Goal: Task Accomplishment & Management: Complete application form

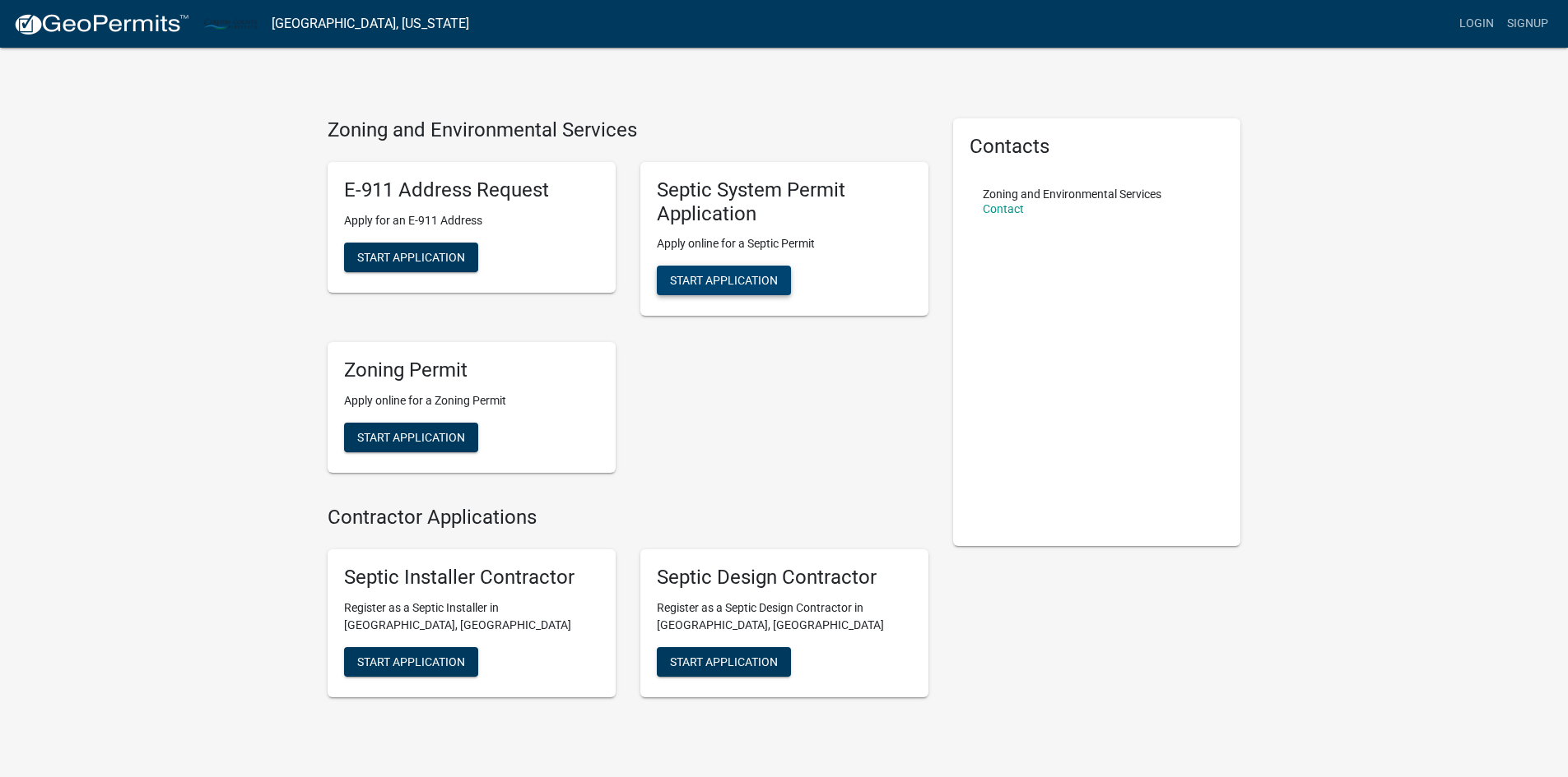
click at [707, 280] on span "Start Application" at bounding box center [724, 281] width 108 height 13
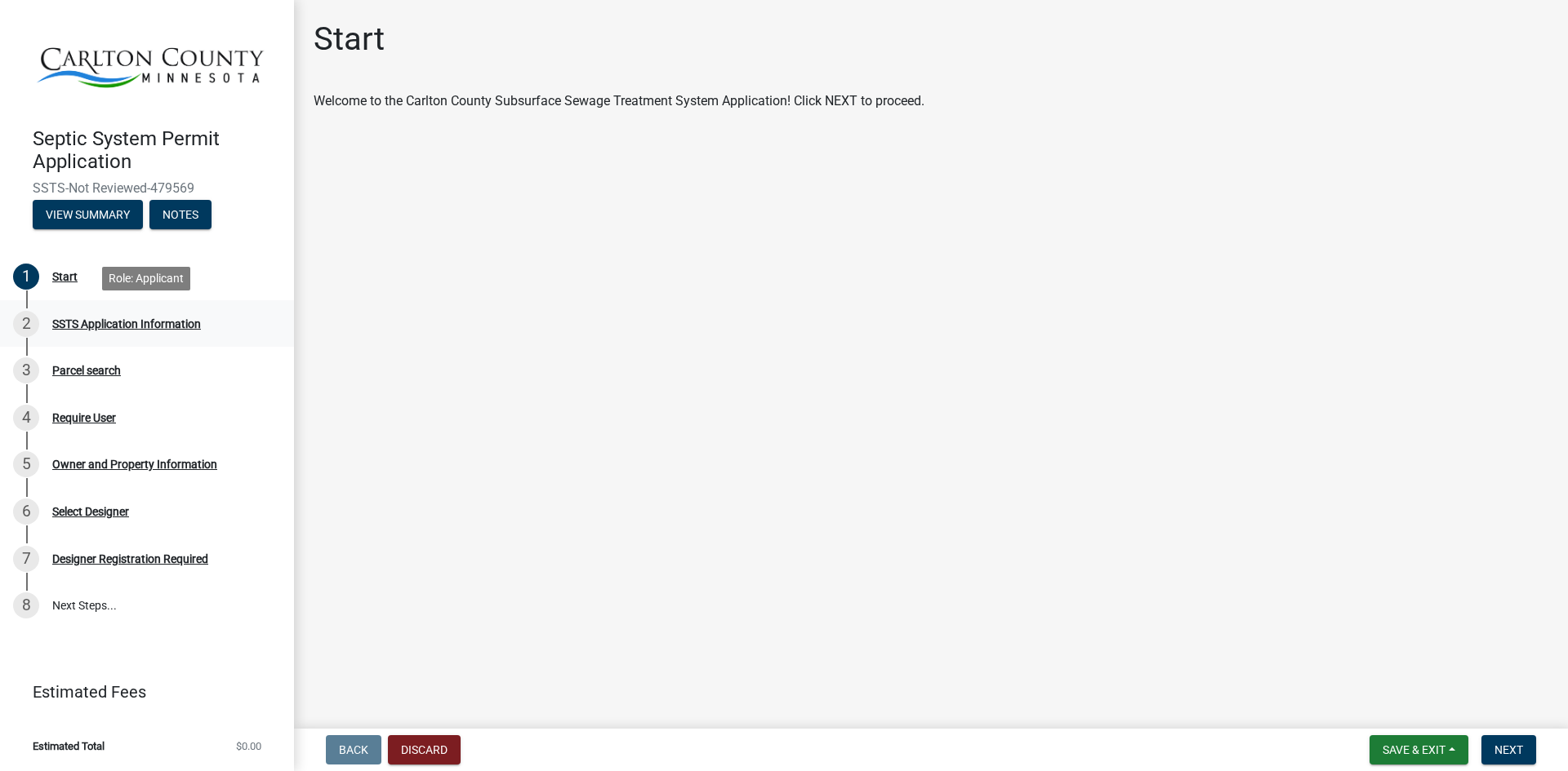
click at [77, 322] on div "SSTS Application Information" at bounding box center [126, 324] width 148 height 12
click at [59, 279] on div "Start" at bounding box center [64, 277] width 26 height 12
click at [1504, 749] on span "Next" at bounding box center [1509, 750] width 29 height 13
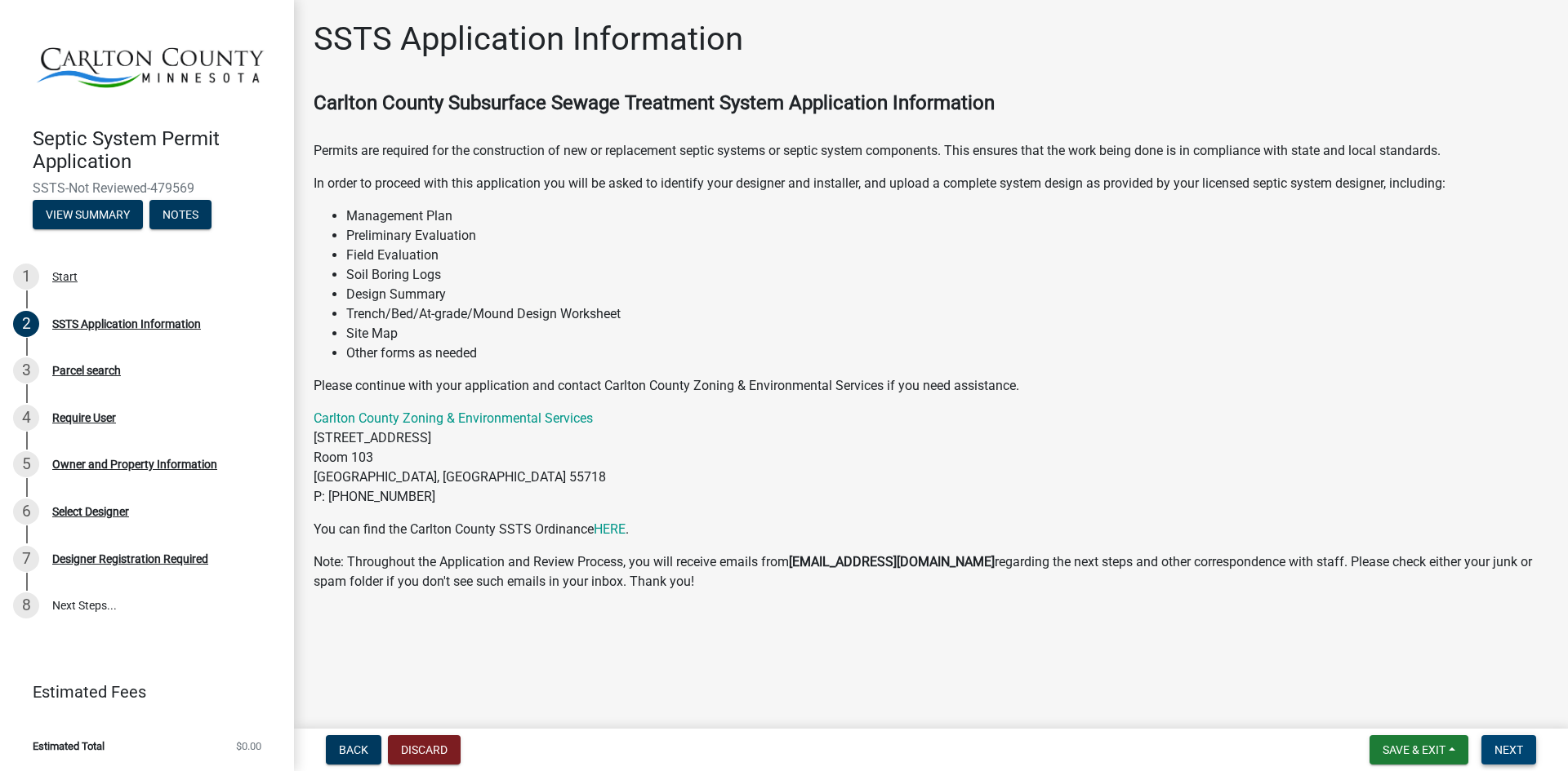
click at [1512, 747] on span "Next" at bounding box center [1509, 750] width 29 height 13
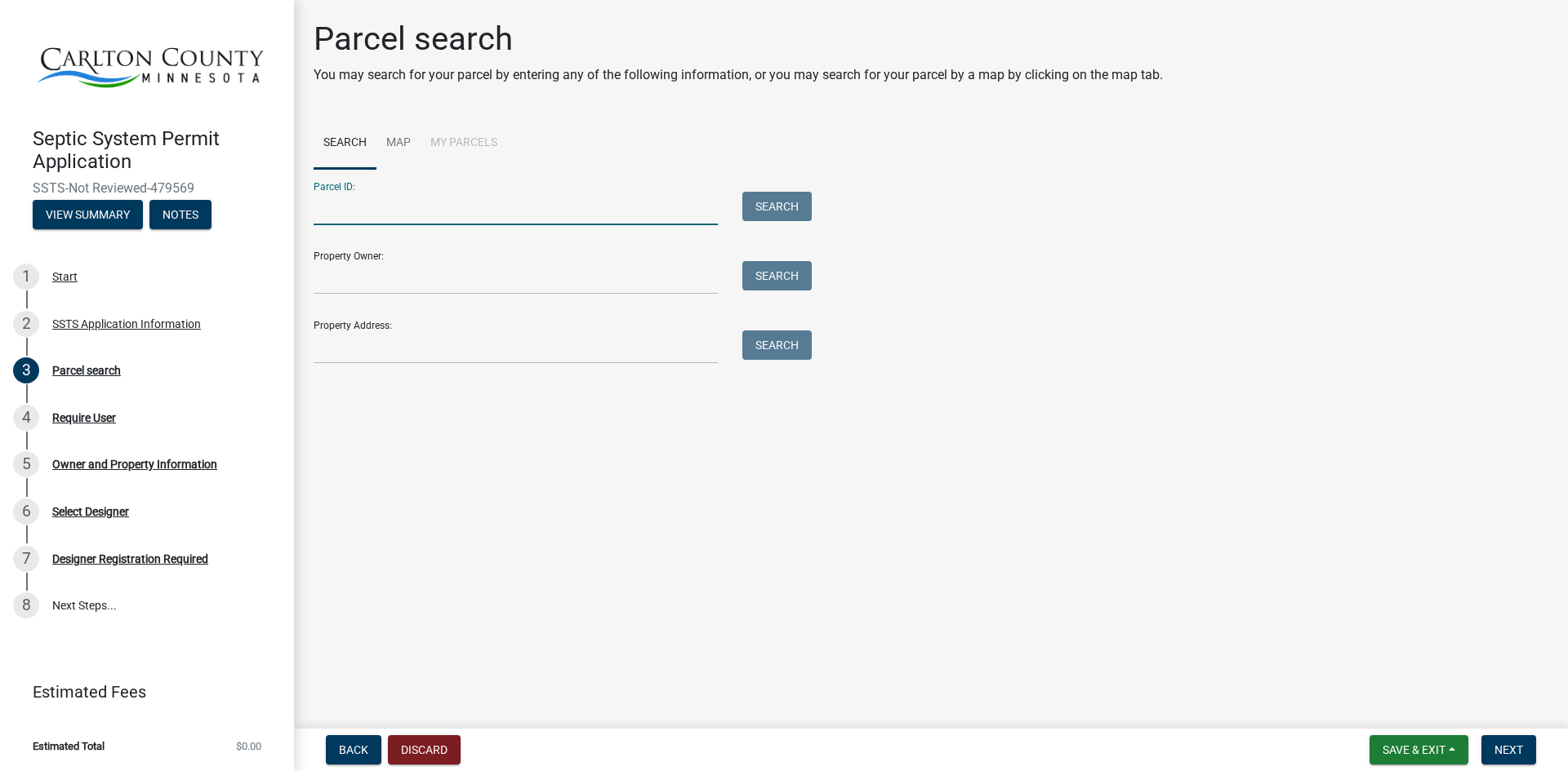
click at [651, 215] on input "Parcel ID:" at bounding box center [516, 209] width 404 height 34
type input "[PHONE_NUMBER]"
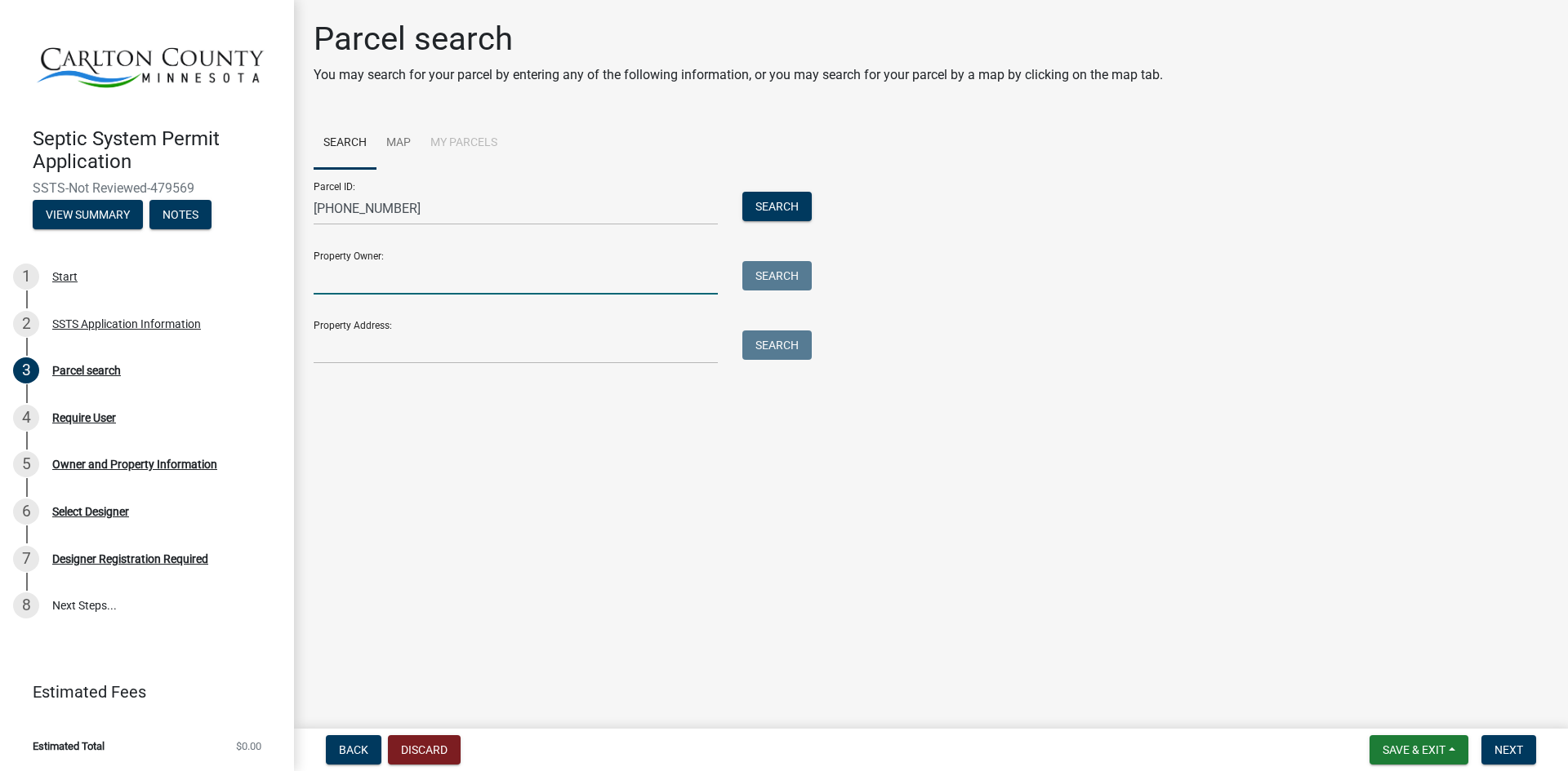
click at [589, 280] on input "Property Owner:" at bounding box center [516, 278] width 404 height 34
type input "[PERSON_NAME]"
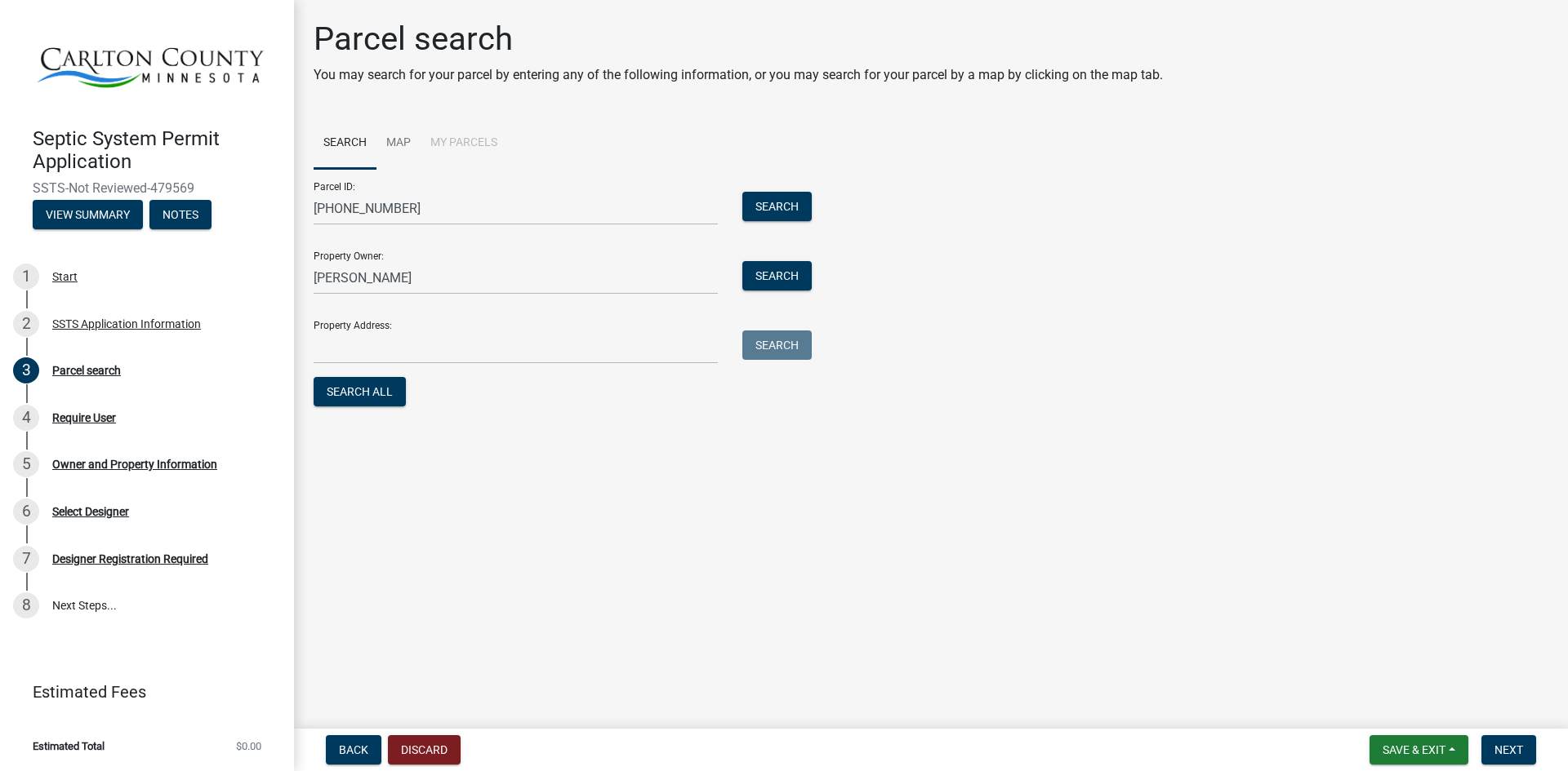
click at [487, 366] on form "Parcel ID: [PHONE_NUMBER] Search Property Owner: [PERSON_NAME] Search Property …" at bounding box center [558, 289] width 490 height 242
click at [481, 353] on input "Property Address:" at bounding box center [516, 347] width 404 height 34
type input "[STREET_ADDRESS]"
click at [1502, 753] on span "Next" at bounding box center [1509, 750] width 29 height 13
click at [386, 393] on button "Search All" at bounding box center [360, 392] width 92 height 30
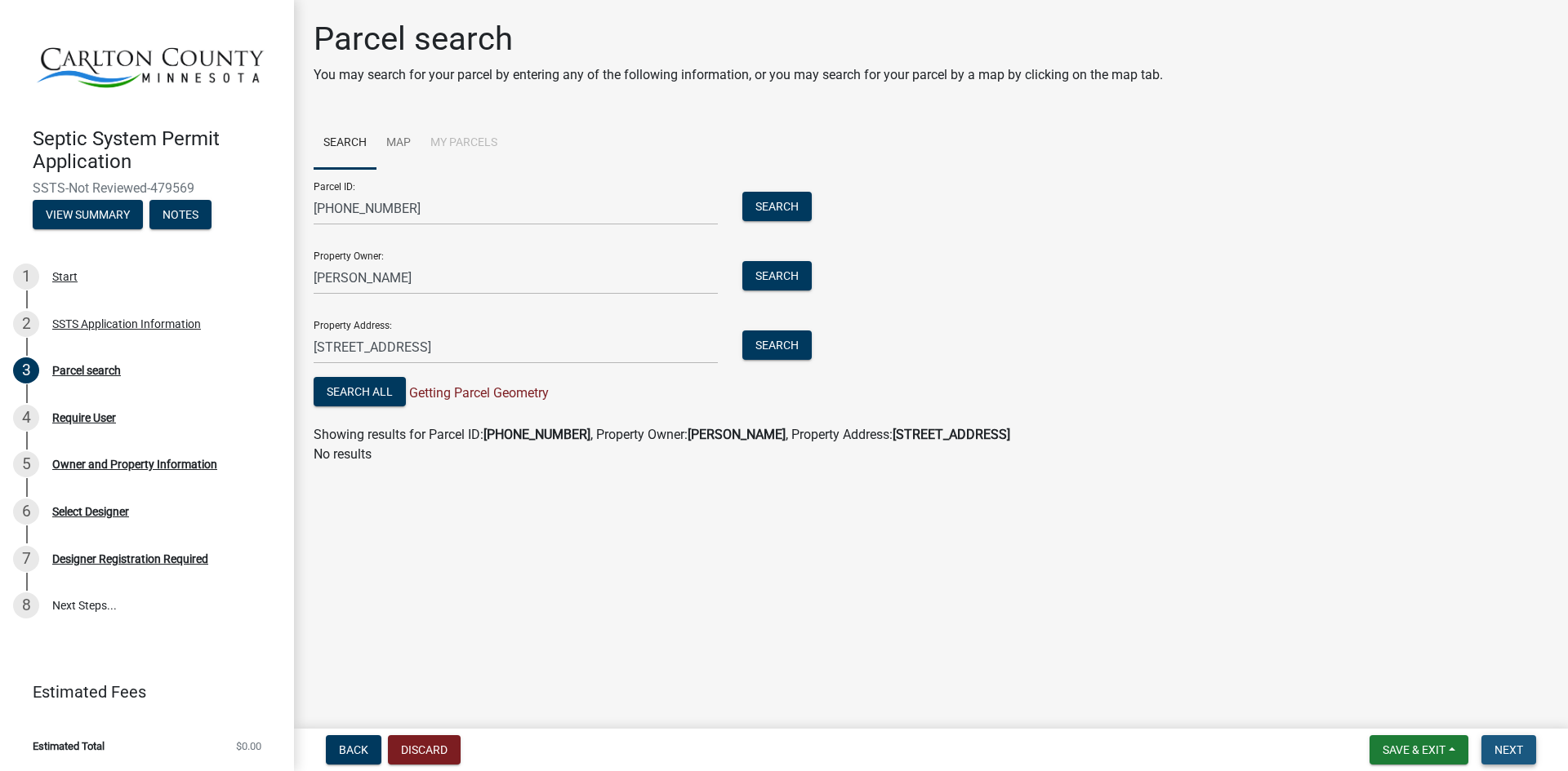
click at [1503, 750] on span "Next" at bounding box center [1509, 750] width 29 height 13
click at [767, 206] on button "Search" at bounding box center [777, 207] width 69 height 30
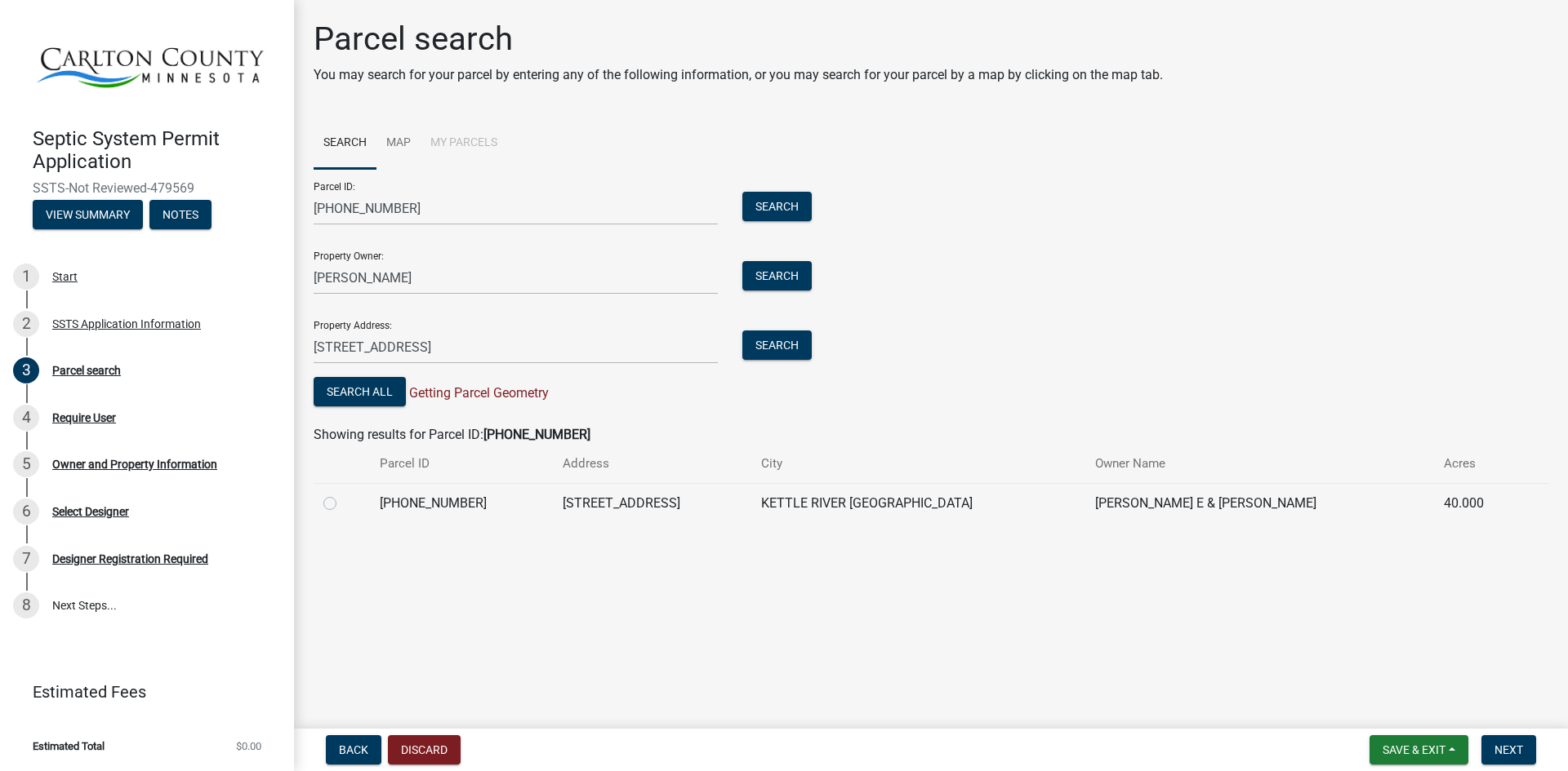
click at [343, 494] on label at bounding box center [343, 494] width 0 height 0
click at [343, 505] on input "radio" at bounding box center [348, 499] width 11 height 11
radio input "true"
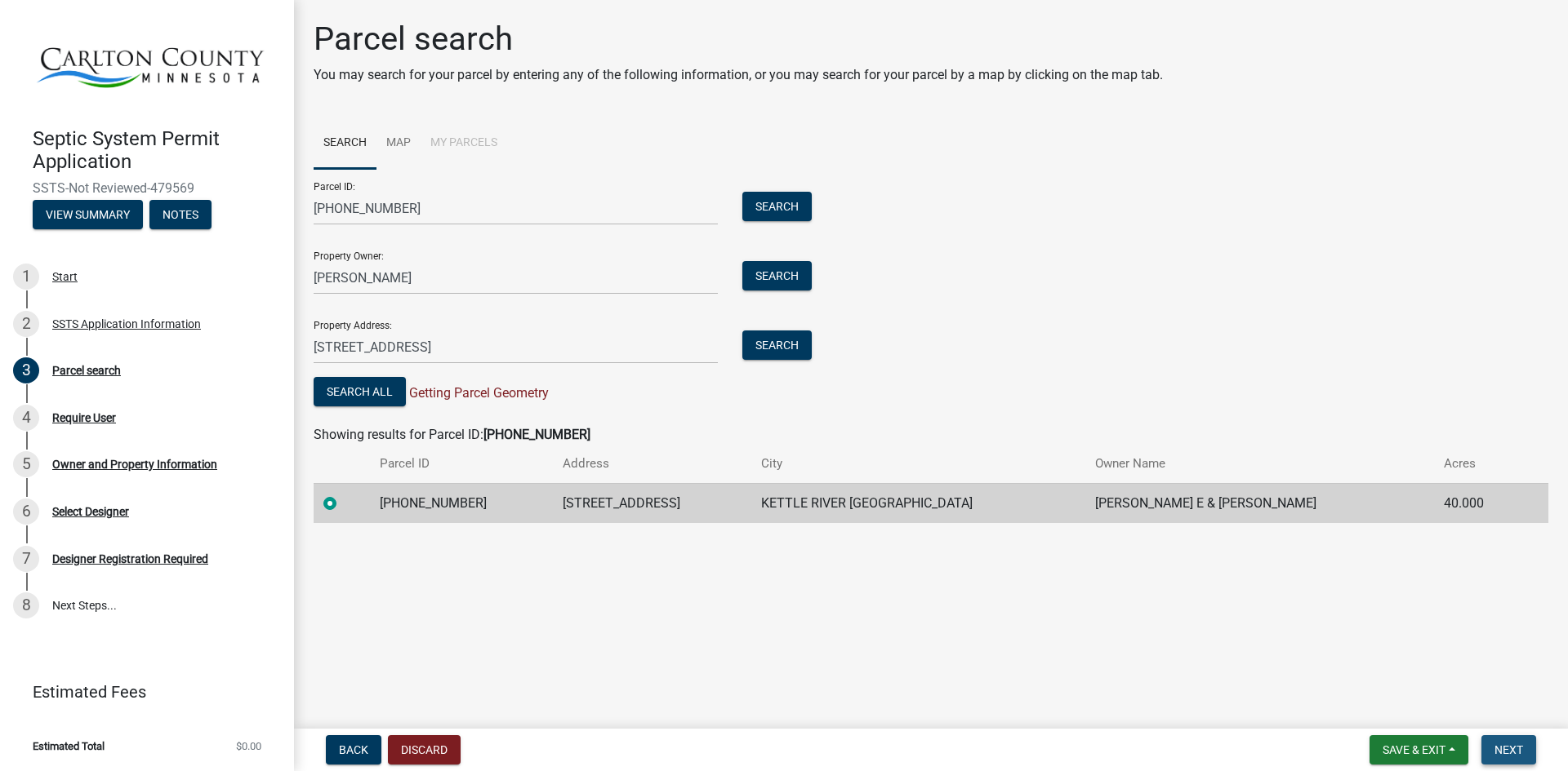
click at [1499, 746] on span "Next" at bounding box center [1509, 750] width 29 height 13
click at [1503, 750] on span "Next" at bounding box center [1509, 750] width 29 height 13
drag, startPoint x: 407, startPoint y: 288, endPoint x: 301, endPoint y: 296, distance: 106.3
click at [301, 296] on div "Parcel search You may search for your parcel by entering any of the following i…" at bounding box center [930, 279] width 1259 height 519
click at [761, 283] on button "Search" at bounding box center [777, 276] width 69 height 30
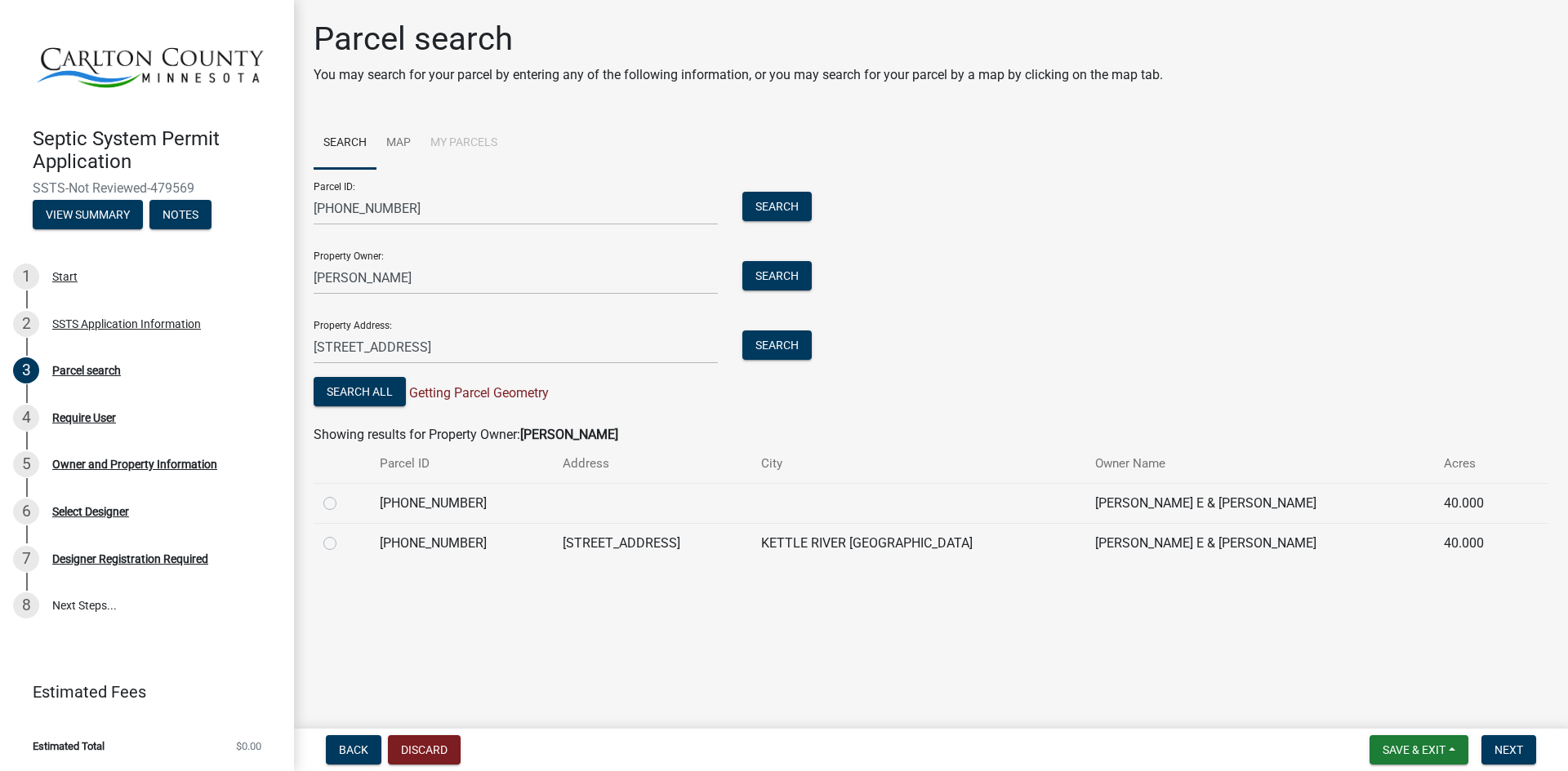
click at [343, 534] on label at bounding box center [343, 534] width 0 height 0
click at [343, 543] on input "radio" at bounding box center [348, 538] width 11 height 11
radio input "true"
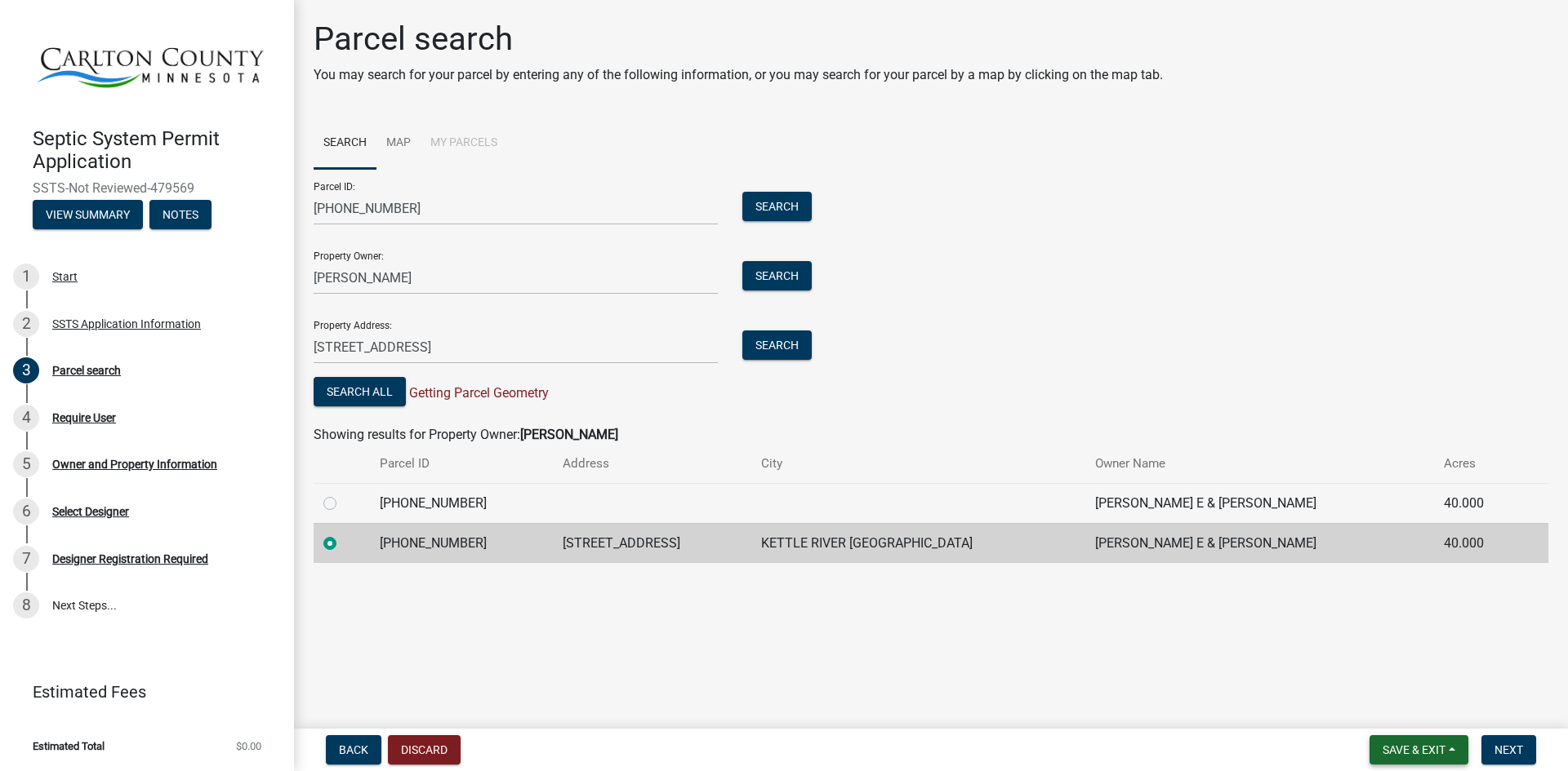
click at [1415, 749] on span "Save & Exit" at bounding box center [1414, 750] width 63 height 13
click at [1401, 669] on button "Save" at bounding box center [1403, 669] width 130 height 40
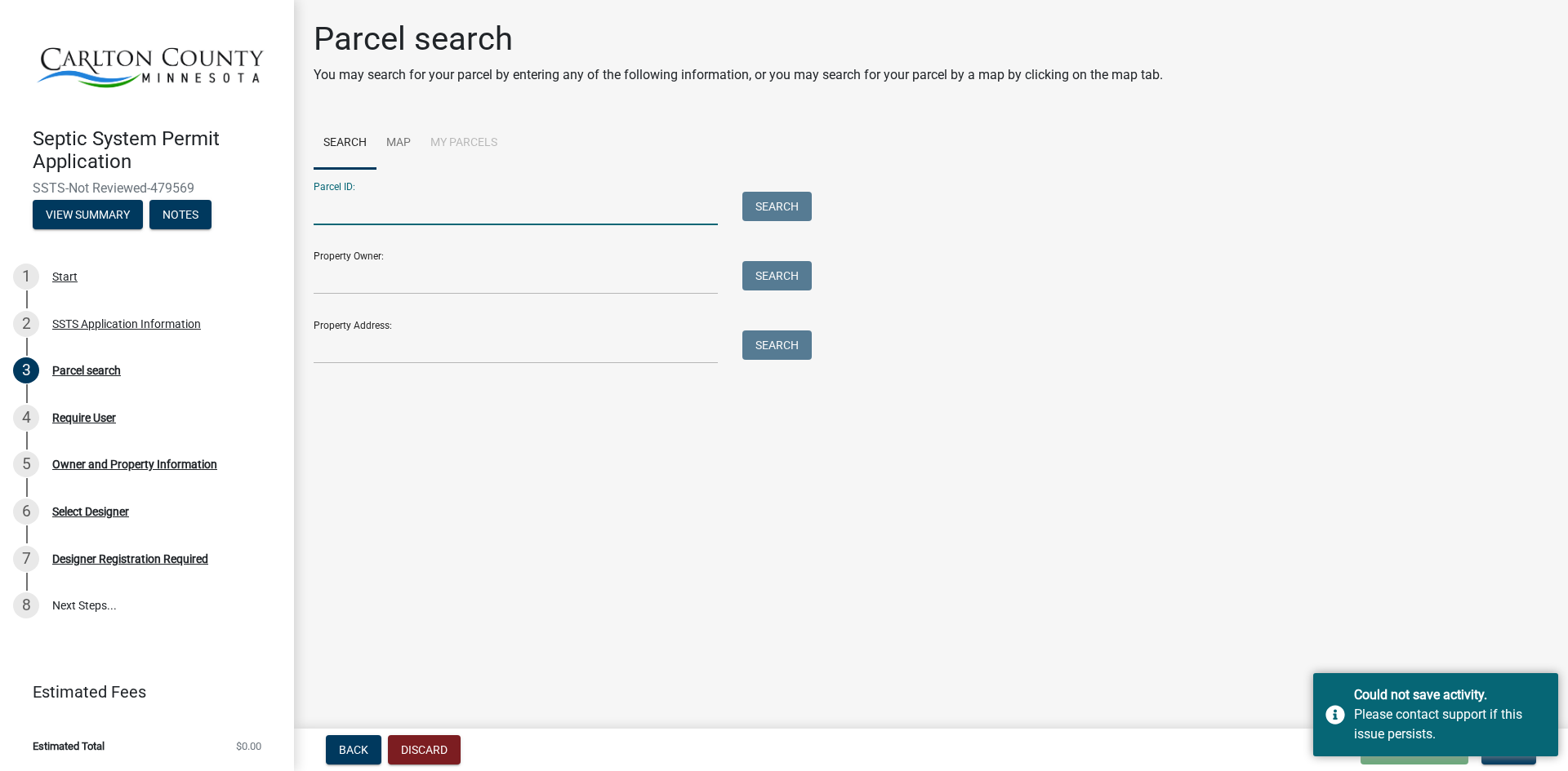
click at [600, 213] on input "Parcel ID:" at bounding box center [516, 209] width 404 height 34
type input "[PHONE_NUMBER]"
click at [771, 203] on button "Search" at bounding box center [777, 207] width 69 height 30
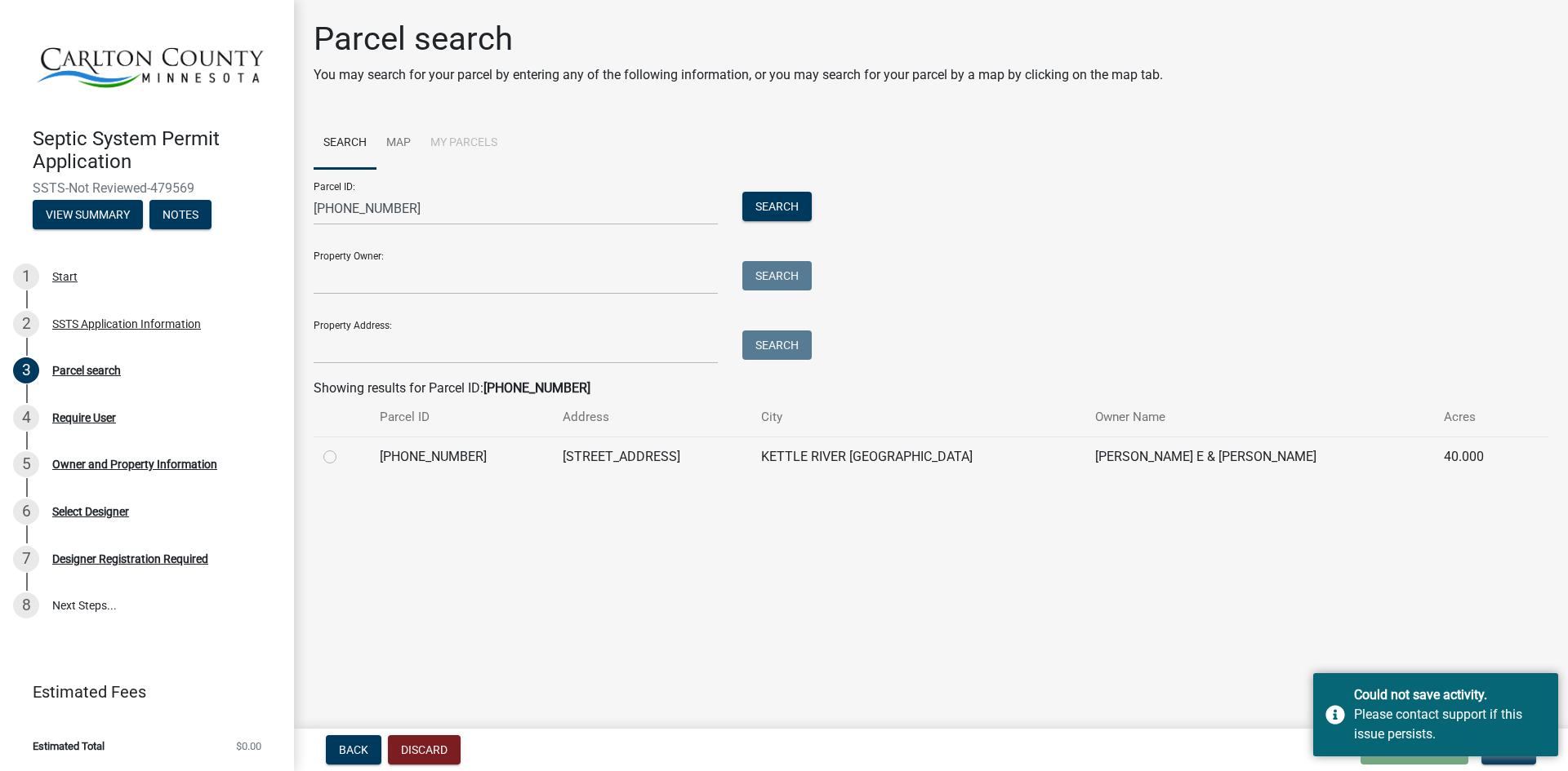
click at [343, 447] on label at bounding box center [343, 447] width 0 height 0
click at [343, 458] on input "radio" at bounding box center [348, 452] width 11 height 11
radio input "true"
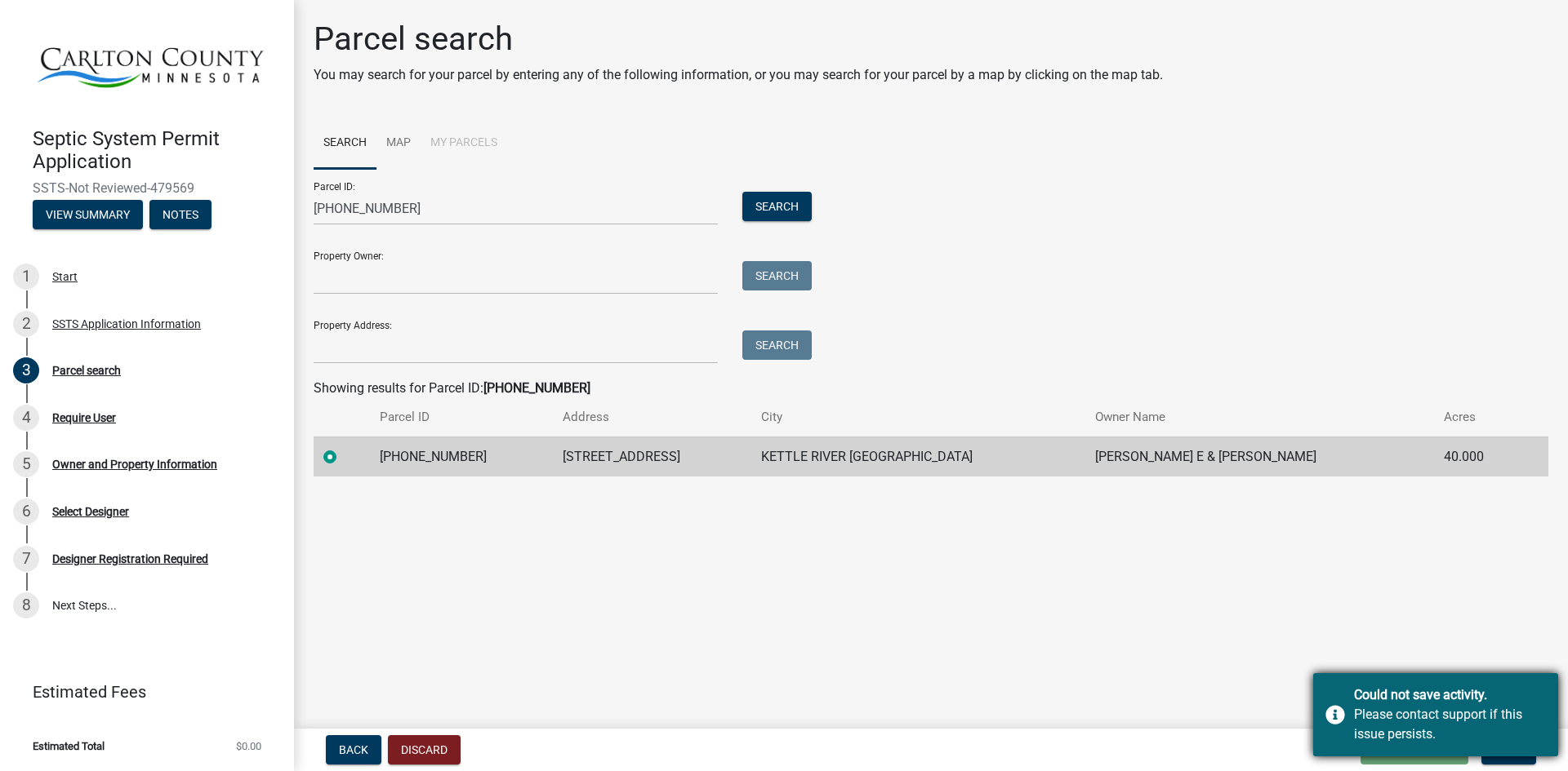
click at [1377, 716] on div "Please contact support if this issue persists." at bounding box center [1449, 725] width 192 height 40
